Goal: Task Accomplishment & Management: Manage account settings

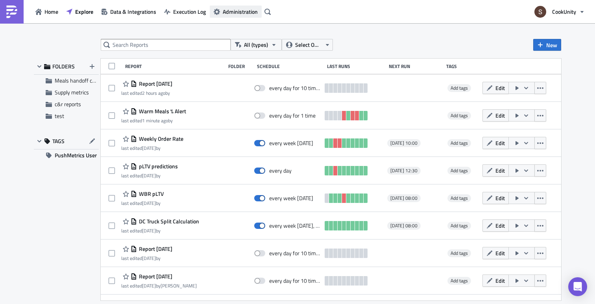
click at [245, 14] on span "Administration" at bounding box center [240, 11] width 35 height 8
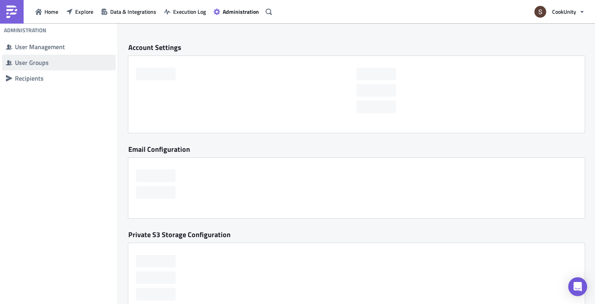
click at [32, 63] on div "User Groups" at bounding box center [63, 63] width 97 height 8
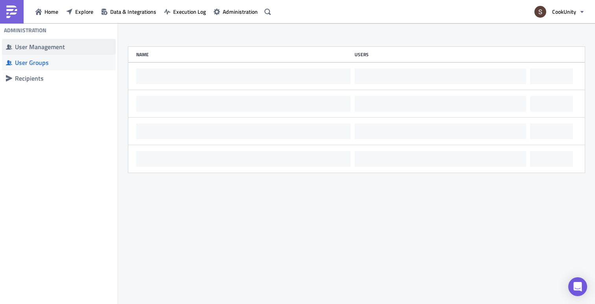
click at [40, 48] on div "User Management" at bounding box center [63, 47] width 97 height 8
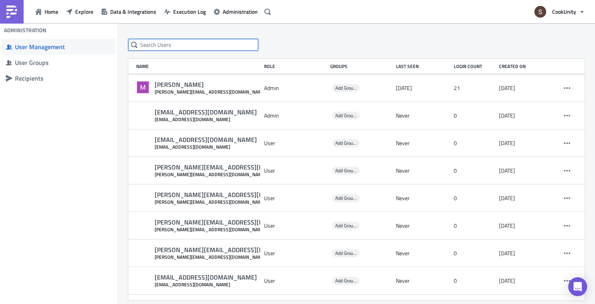
click at [175, 44] on input "text" at bounding box center [193, 45] width 130 height 12
type input "[PERSON_NAME]"
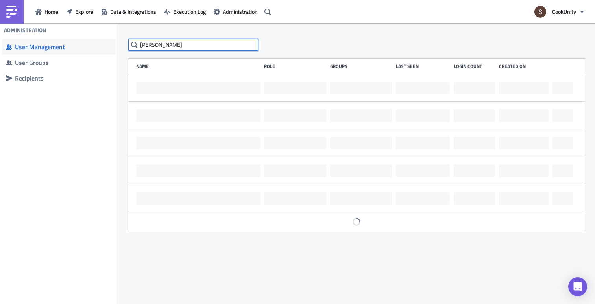
click at [170, 48] on input "[PERSON_NAME]" at bounding box center [193, 45] width 130 height 12
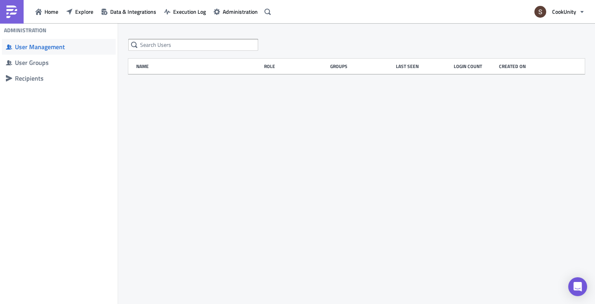
click at [315, 55] on div "Name Role Groups Last Seen Login Count Created on" at bounding box center [356, 56] width 472 height 35
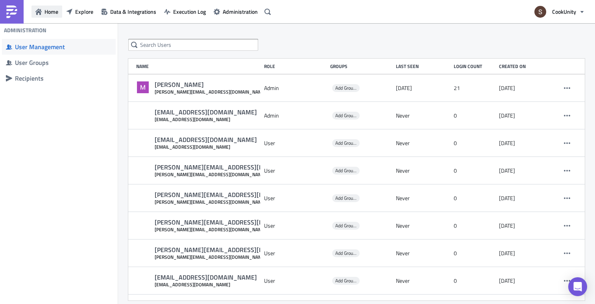
click at [48, 14] on span "Home" at bounding box center [51, 11] width 14 height 8
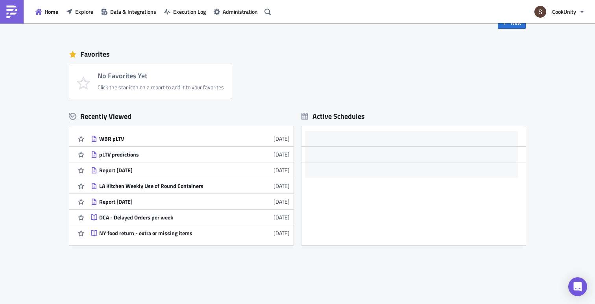
scroll to position [41, 0]
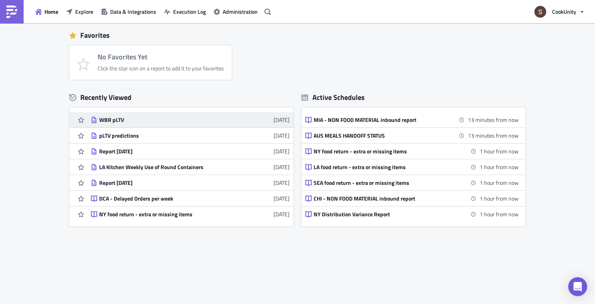
click at [114, 121] on div "WBR pLTV" at bounding box center [168, 119] width 138 height 7
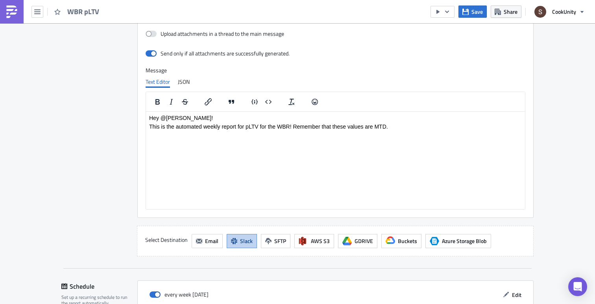
scroll to position [646, 0]
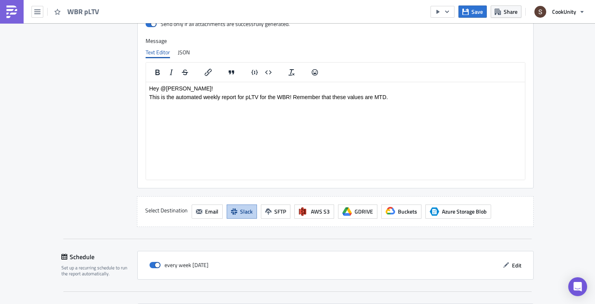
click at [179, 103] on html "Hey @[PERSON_NAME]! This is the automated weekly report for pLTV for the WBR! R…" at bounding box center [335, 92] width 379 height 21
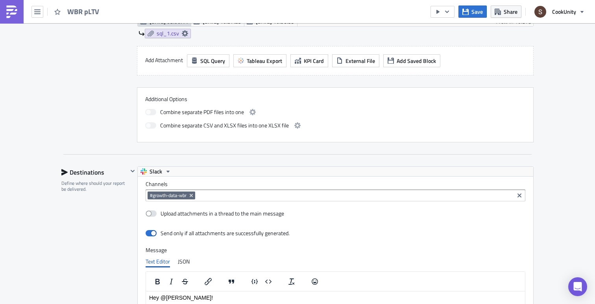
scroll to position [435, 0]
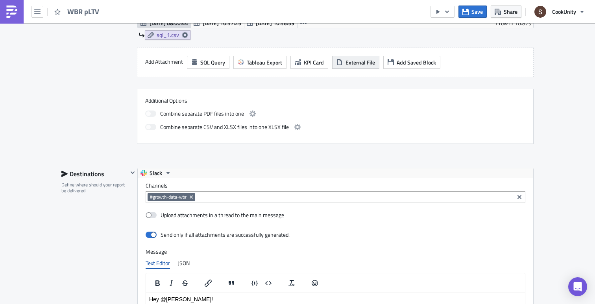
click at [354, 67] on button "External File" at bounding box center [355, 62] width 47 height 13
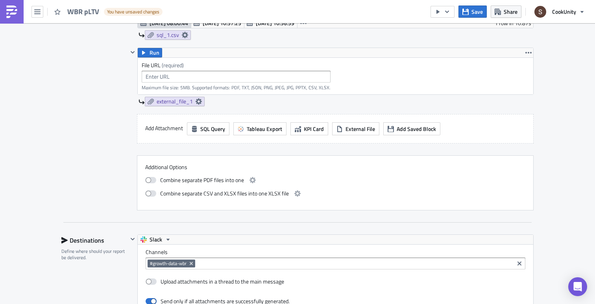
click at [99, 120] on div "Contents Select which data & attachment to include in your report." at bounding box center [94, 27] width 66 height 368
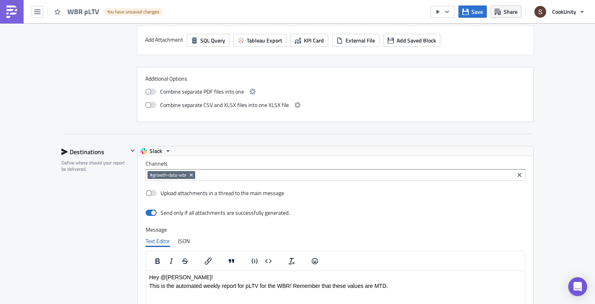
scroll to position [574, 0]
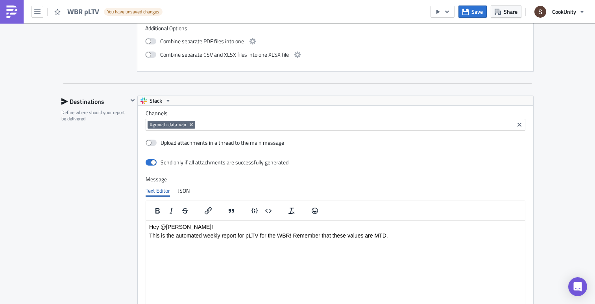
click at [198, 238] on p "This is the automated weekly report for pLTV for the WBR! Remember that these v…" at bounding box center [335, 236] width 373 height 6
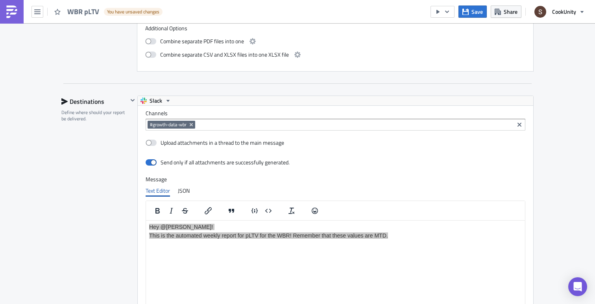
click at [91, 211] on div "Destinations Define where should your report be delivered." at bounding box center [94, 231] width 66 height 270
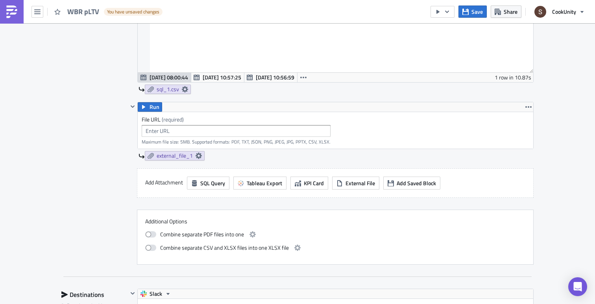
scroll to position [375, 0]
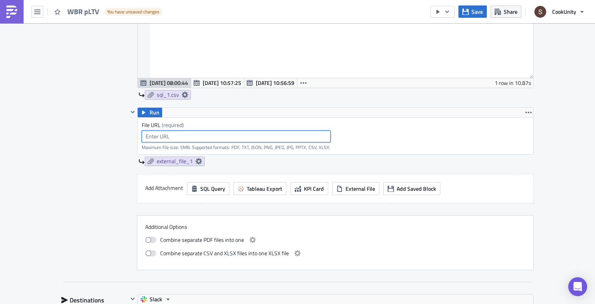
click at [161, 139] on input "text" at bounding box center [236, 137] width 189 height 12
click at [102, 151] on div "Contents Select which data & attachment to include in your report." at bounding box center [94, 87] width 66 height 368
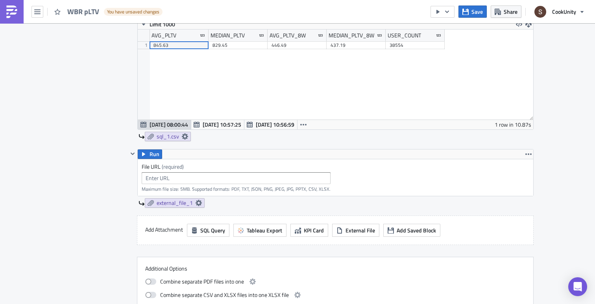
scroll to position [336, 0]
